Goal: Find contact information: Find contact information

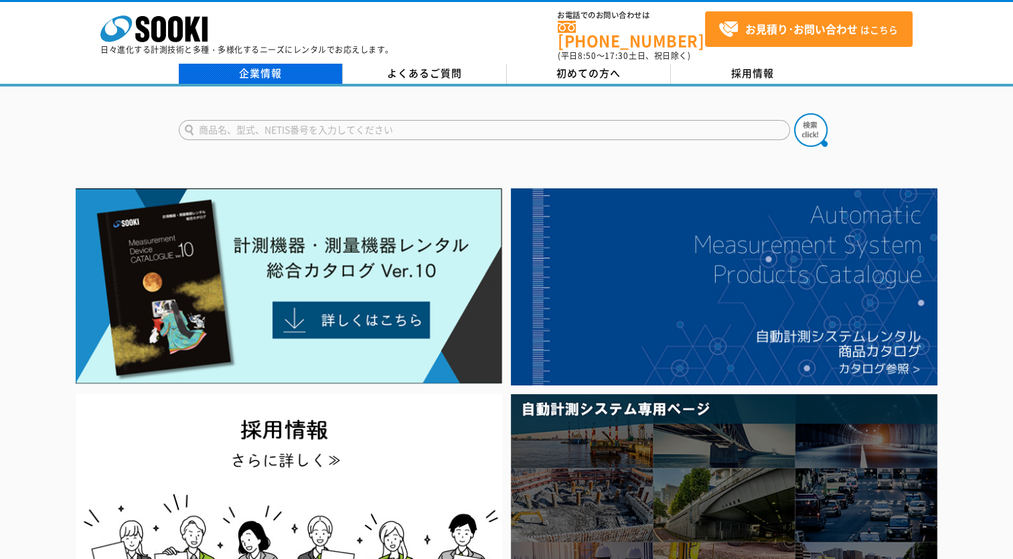
click at [272, 66] on link "企業情報" at bounding box center [261, 74] width 164 height 20
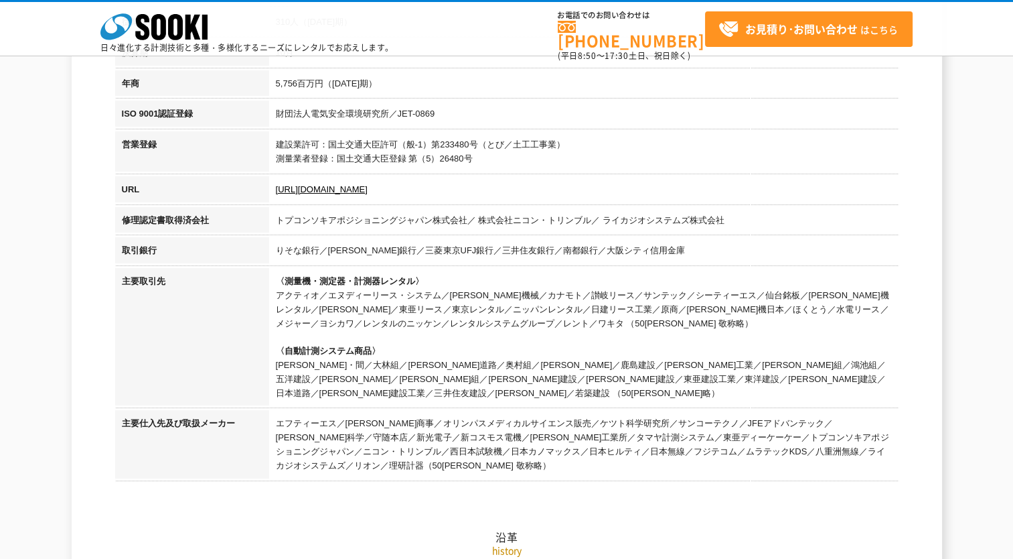
scroll to position [201, 0]
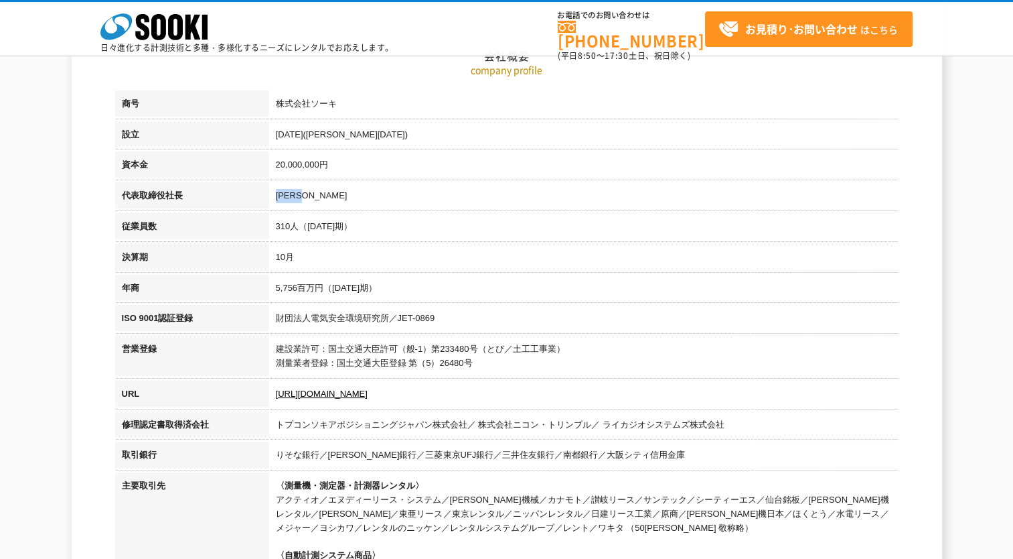
drag, startPoint x: 277, startPoint y: 194, endPoint x: 314, endPoint y: 194, distance: 37.5
click at [314, 194] on td "[PERSON_NAME]" at bounding box center [584, 197] width 630 height 31
copy td "[PERSON_NAME]"
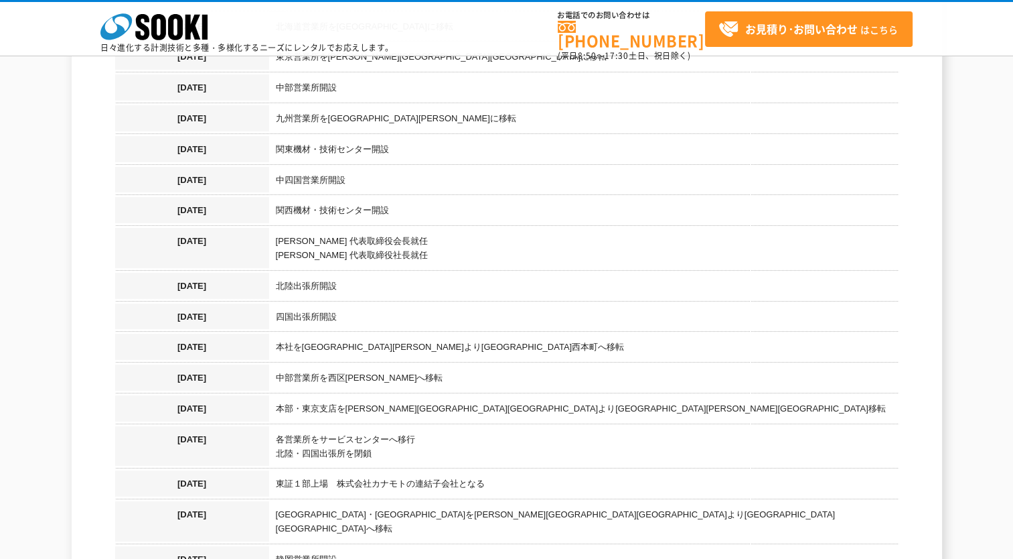
scroll to position [1340, 0]
